Goal: Information Seeking & Learning: Check status

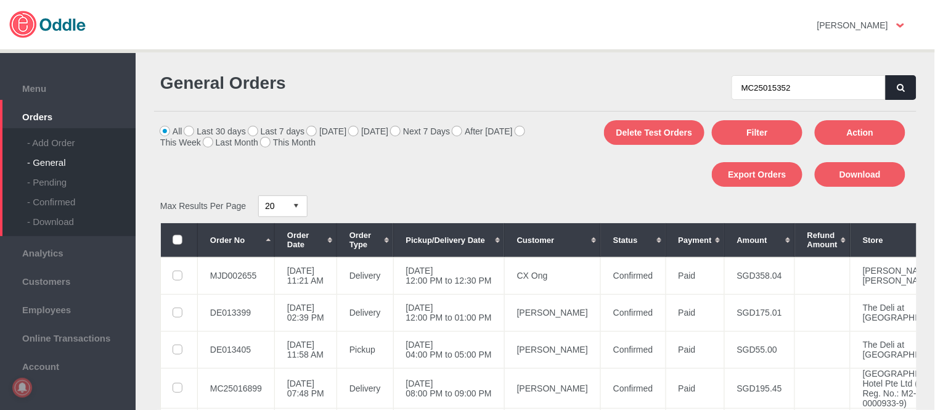
type input "MC25015352"
click at [899, 84] on icon "button" at bounding box center [901, 88] width 7 height 8
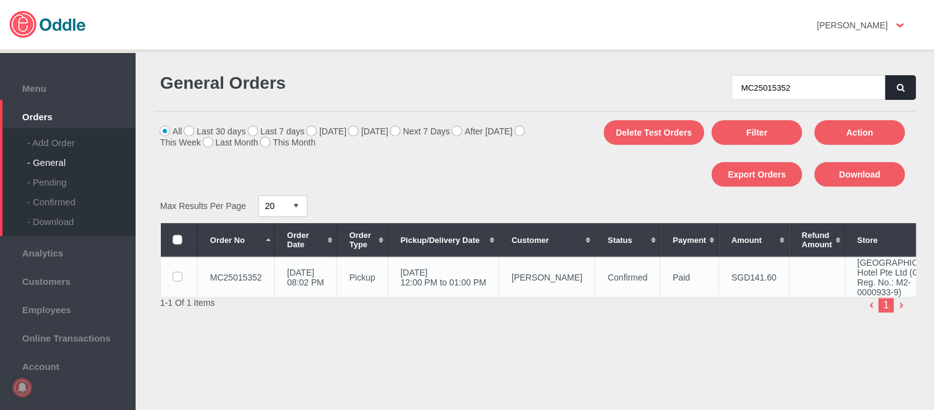
click at [499, 297] on td "[DATE] 12:00 PM to 01:00 PM" at bounding box center [443, 277] width 111 height 40
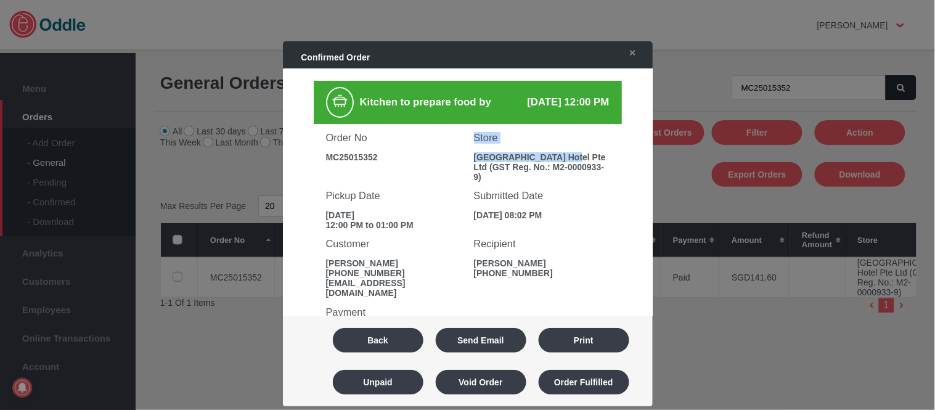
drag, startPoint x: 463, startPoint y: 152, endPoint x: 569, endPoint y: 155, distance: 106.1
click at [569, 155] on div "Order No MC25015352 [GEOGRAPHIC_DATA] Pte Ltd (GST Reg. No.: M2-0000933-9) Pick…" at bounding box center [468, 177] width 308 height 106
click at [489, 238] on h3 "Recipient" at bounding box center [542, 244] width 136 height 12
drag, startPoint x: 472, startPoint y: 152, endPoint x: 565, endPoint y: 154, distance: 93.1
click at [565, 154] on div "[GEOGRAPHIC_DATA] Hotel Pte Ltd (GST Reg. No.: M2-0000933-9)" at bounding box center [542, 167] width 136 height 30
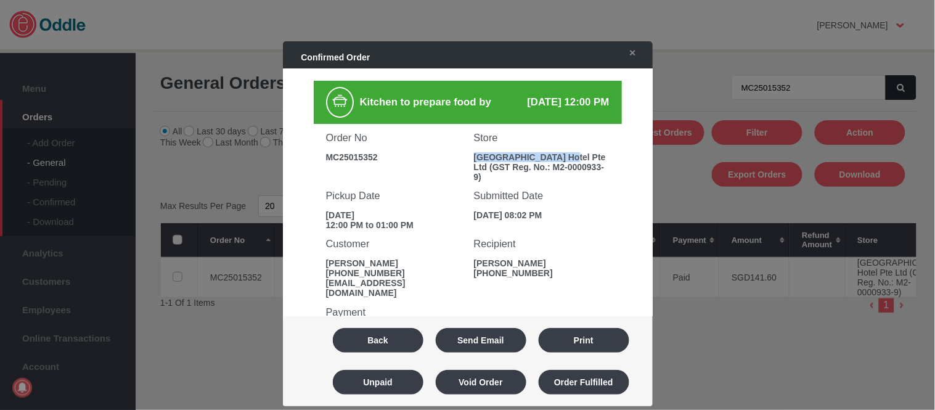
copy div "[GEOGRAPHIC_DATA]"
click at [373, 347] on button "Back" at bounding box center [378, 340] width 91 height 25
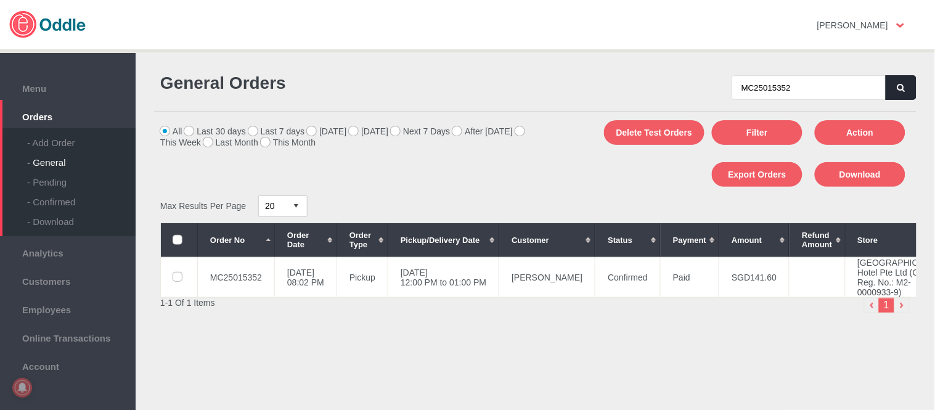
click at [898, 84] on icon "button" at bounding box center [901, 88] width 7 height 8
